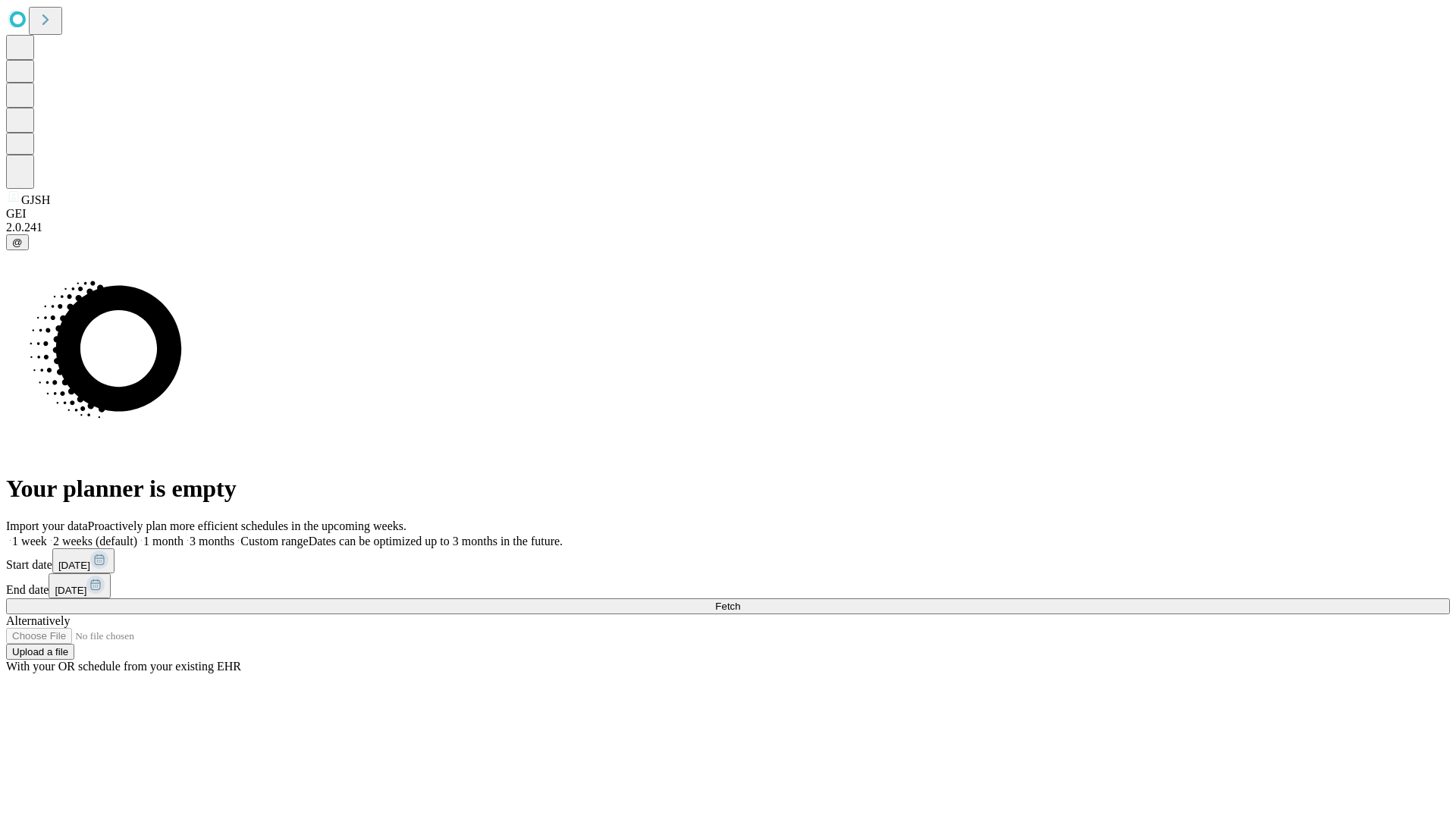
click at [740, 601] on span "Fetch" at bounding box center [728, 606] width 25 height 11
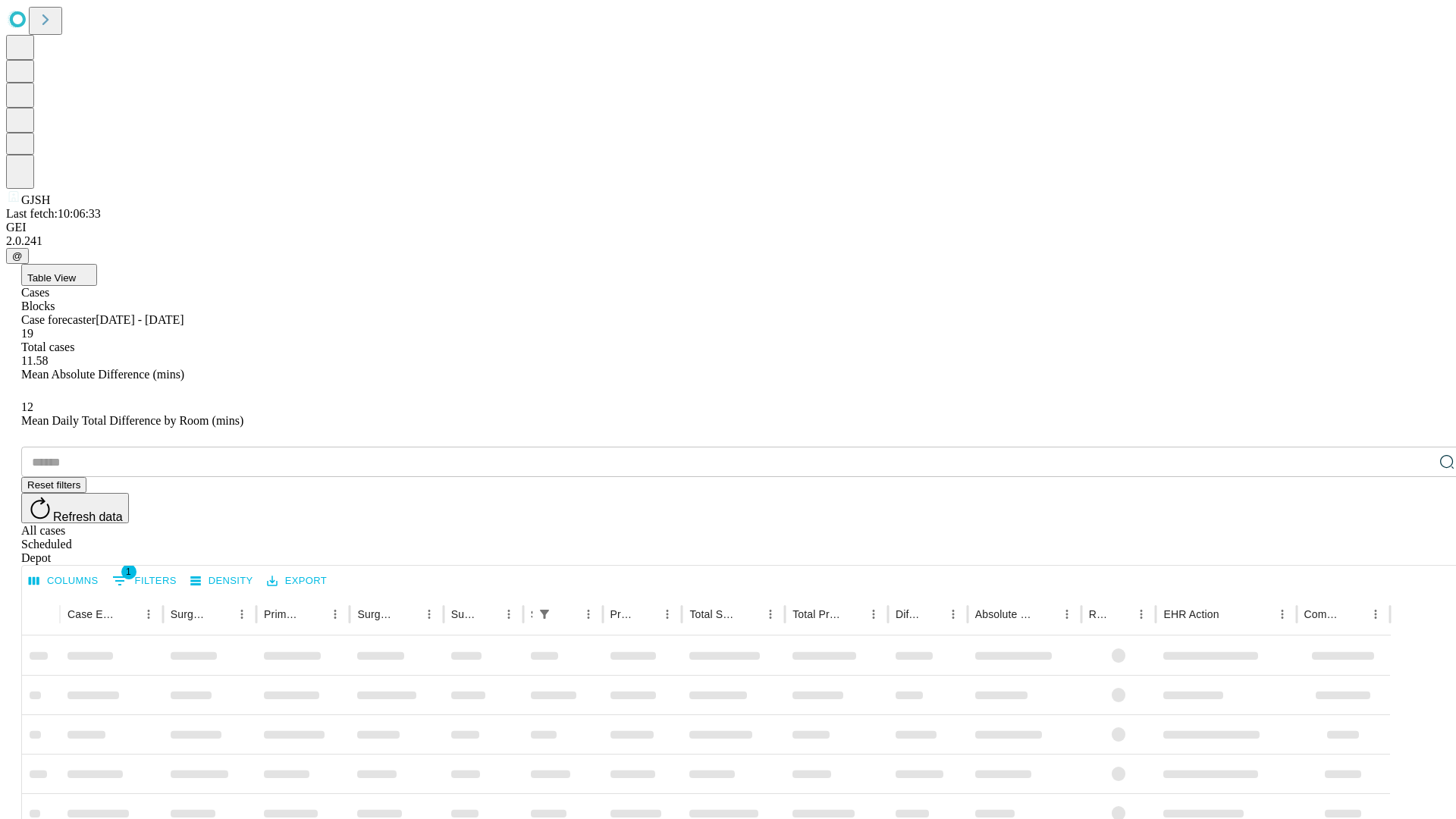
click at [1416, 552] on div "Depot" at bounding box center [743, 558] width 1443 height 13
